Goal: Navigation & Orientation: Understand site structure

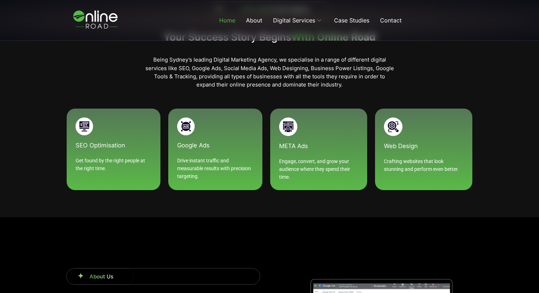
scroll to position [713, 0]
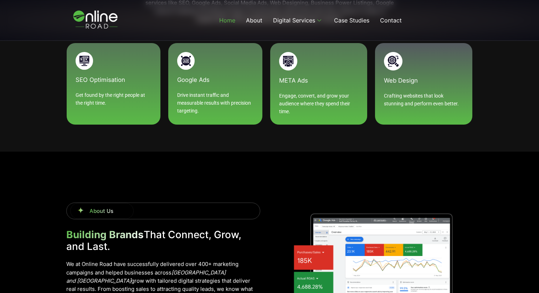
click at [406, 97] on p "Crafting websites that look stunning and perform even better." at bounding box center [424, 99] width 80 height 15
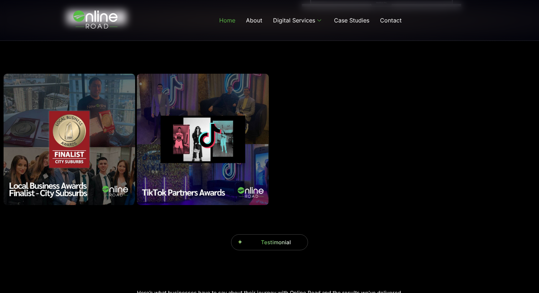
scroll to position [1022, 0]
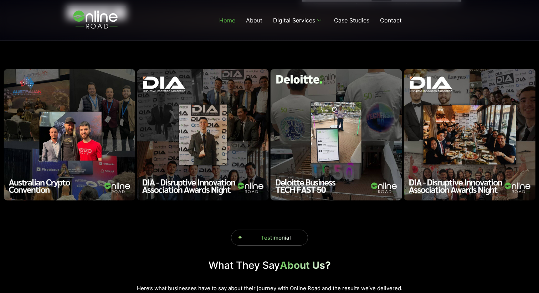
click at [251, 140] on img "8 / 18" at bounding box center [203, 135] width 132 height 132
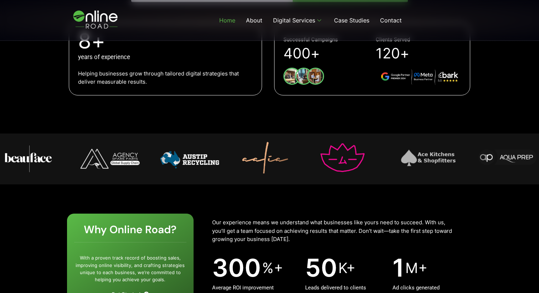
scroll to position [0, 0]
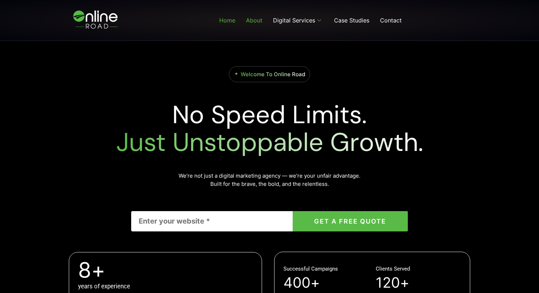
click at [256, 23] on link "About" at bounding box center [254, 20] width 27 height 29
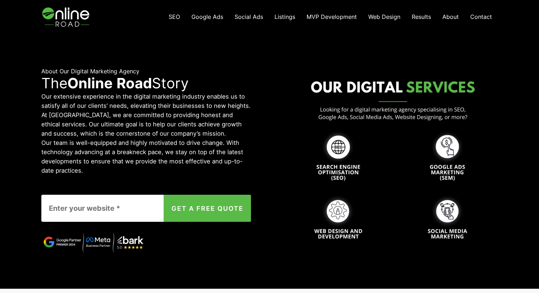
click at [285, 16] on span "Listings" at bounding box center [285, 16] width 21 height 7
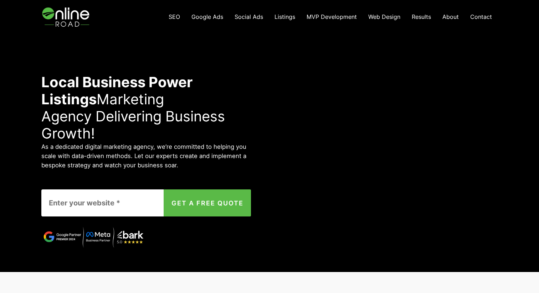
click at [171, 16] on span "SEO" at bounding box center [174, 16] width 11 height 7
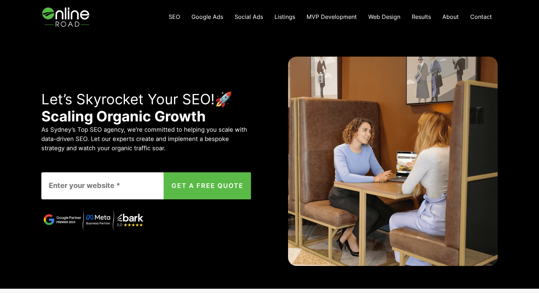
click at [380, 21] on link "Web Design" at bounding box center [384, 17] width 43 height 15
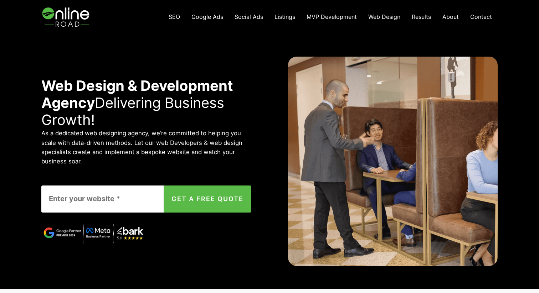
click at [339, 16] on span "MVP Development" at bounding box center [332, 16] width 50 height 7
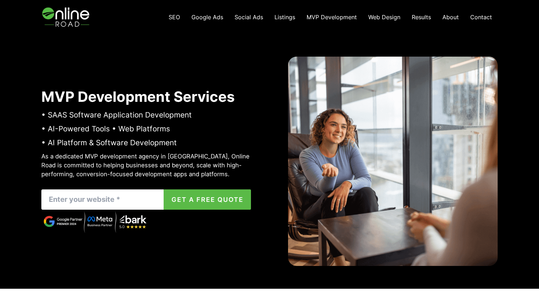
click at [384, 17] on span "Web Design" at bounding box center [384, 17] width 32 height 7
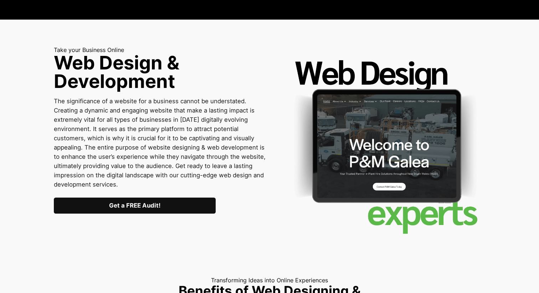
scroll to position [263, 0]
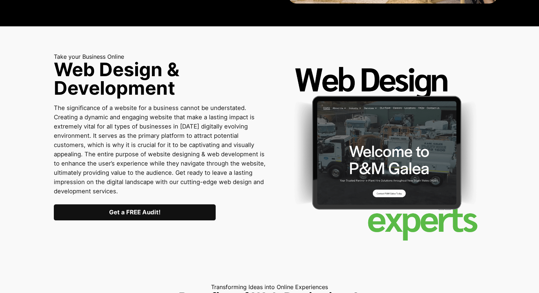
click at [355, 152] on img at bounding box center [385, 152] width 199 height 199
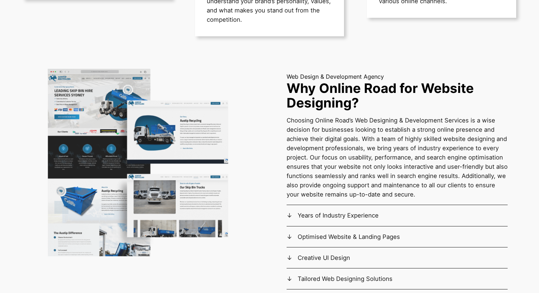
scroll to position [716, 0]
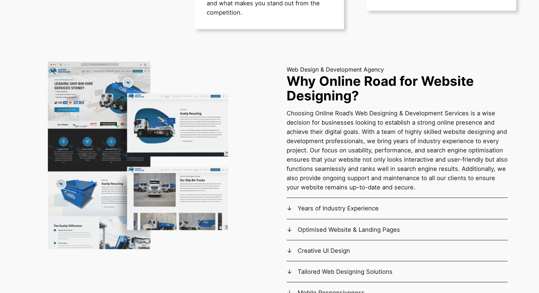
click at [234, 149] on img at bounding box center [141, 155] width 255 height 191
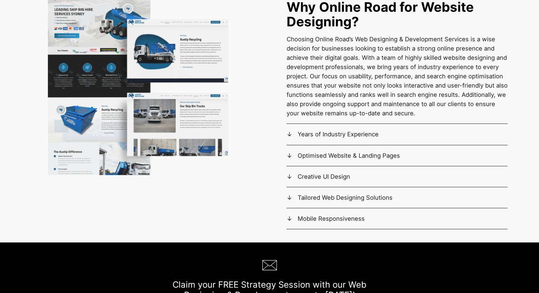
scroll to position [703, 0]
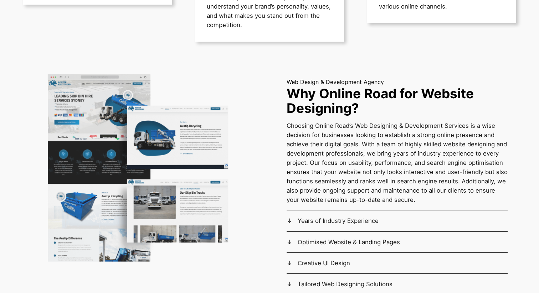
click at [318, 220] on summary "Years of Industry Experience" at bounding box center [397, 220] width 221 height 9
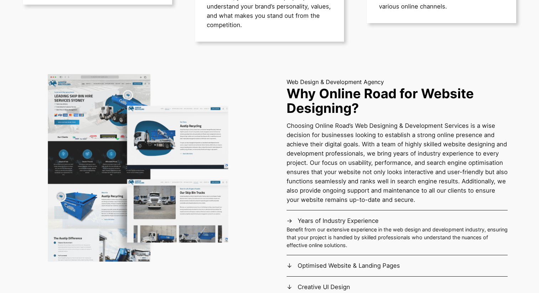
click at [318, 220] on summary "Years of Industry Experience" at bounding box center [397, 220] width 221 height 9
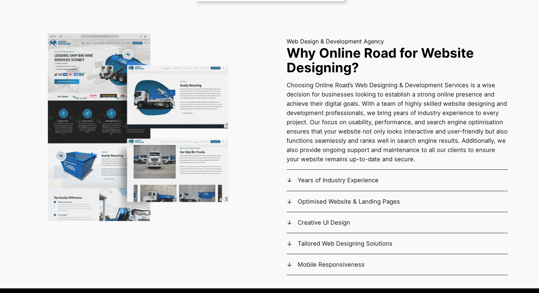
scroll to position [744, 0]
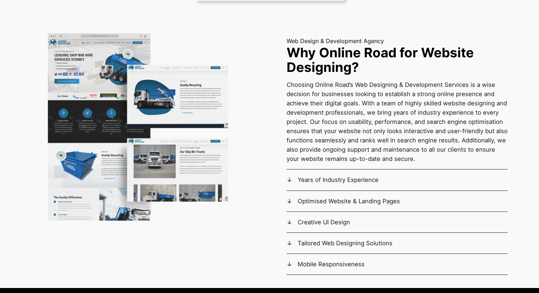
click at [318, 194] on details "Optimised Website & Landing Pages We at Online Road specialise in creating webs…" at bounding box center [397, 201] width 221 height 21
click at [317, 199] on summary "Optimised Website & Landing Pages" at bounding box center [397, 201] width 221 height 9
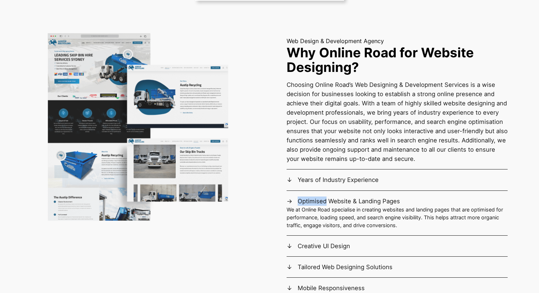
click at [317, 199] on summary "Optimised Website & Landing Pages" at bounding box center [397, 201] width 221 height 9
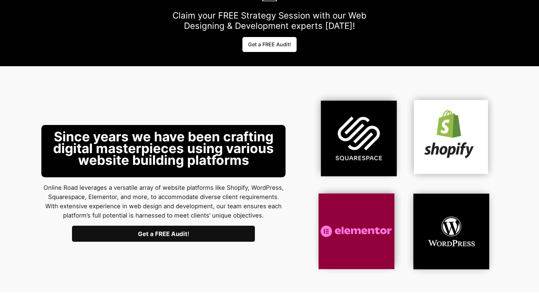
scroll to position [1060, 0]
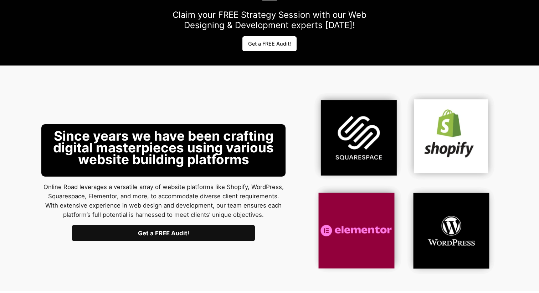
click at [233, 143] on p "Since years we have been crafting digital masterpieces using various website bu…" at bounding box center [163, 150] width 233 height 41
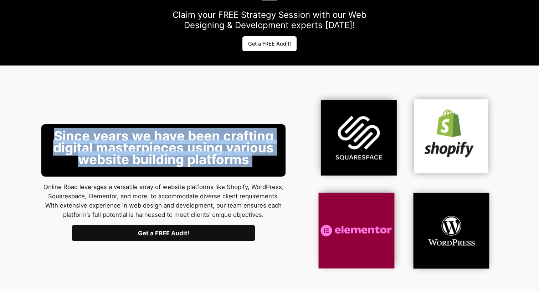
click at [233, 143] on p "Since years we have been crafting digital masterpieces using various website bu…" at bounding box center [163, 150] width 233 height 41
click at [235, 147] on p "Since years we have been crafting digital masterpieces using various website bu…" at bounding box center [163, 150] width 233 height 41
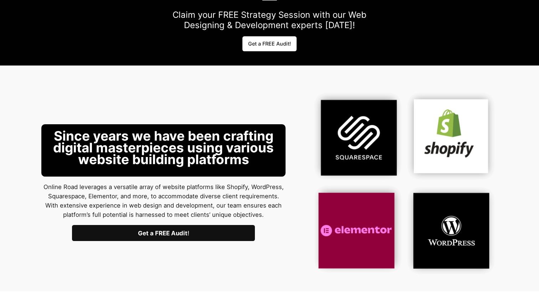
click at [433, 133] on img at bounding box center [402, 182] width 189 height 189
click at [311, 119] on img at bounding box center [402, 182] width 189 height 189
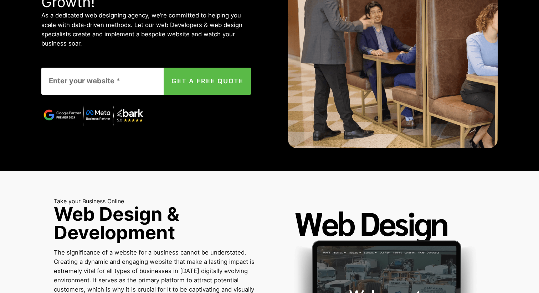
scroll to position [0, 0]
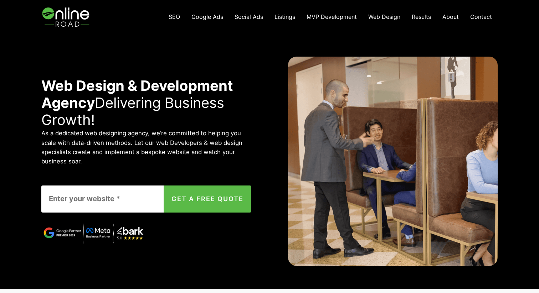
click at [246, 72] on div "Web Design & Development Agency Delivering Business Growth! As a dedicated web …" at bounding box center [146, 162] width 210 height 210
click at [275, 56] on div "Web Design & Development Agency Delivering Business Growth! As a dedicated web …" at bounding box center [269, 161] width 539 height 255
click at [157, 13] on div "SEO Google Ads Social Ads Listings MVP Development Web Design Results About Con…" at bounding box center [269, 17] width 456 height 34
